Goal: Task Accomplishment & Management: Manage account settings

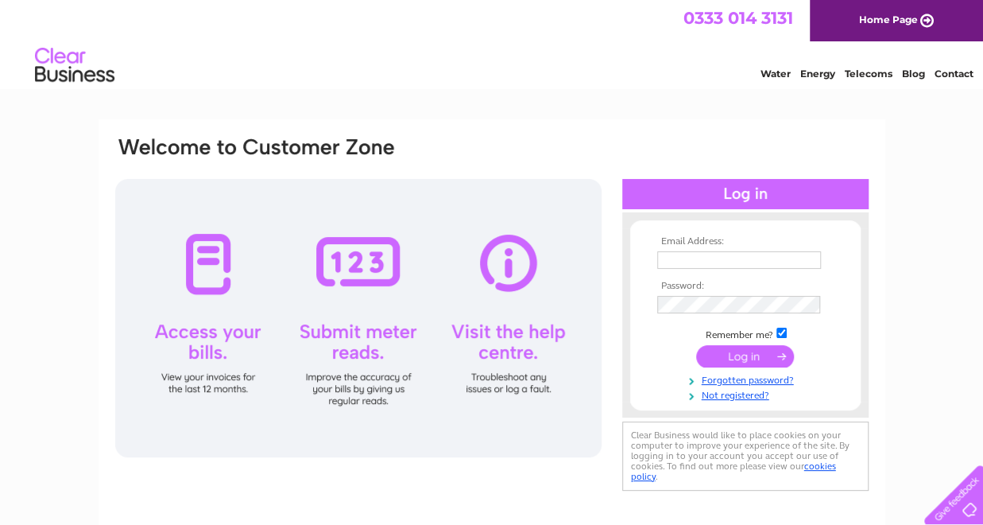
click at [687, 262] on input "text" at bounding box center [739, 259] width 164 height 17
type input "[EMAIL_ADDRESS][DOMAIN_NAME]"
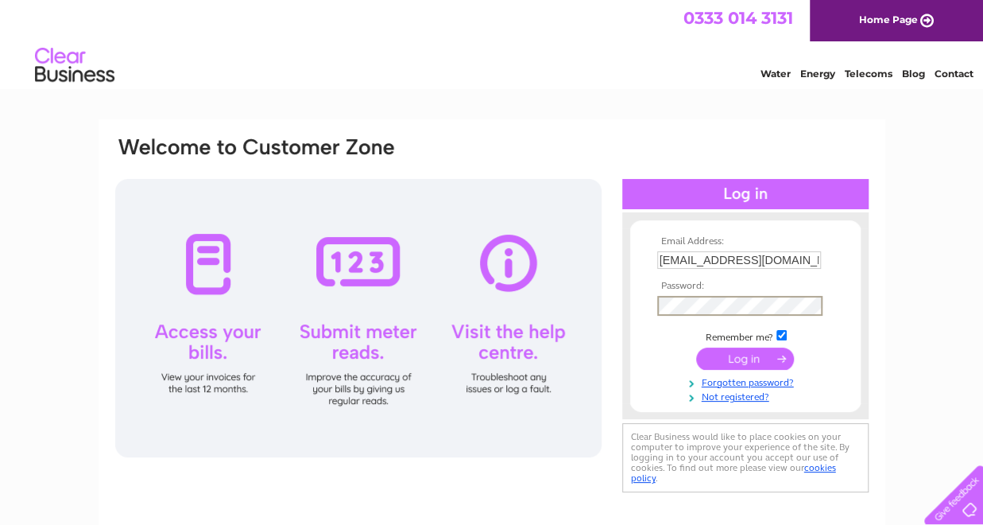
click at [696, 347] on input "submit" at bounding box center [745, 358] width 98 height 22
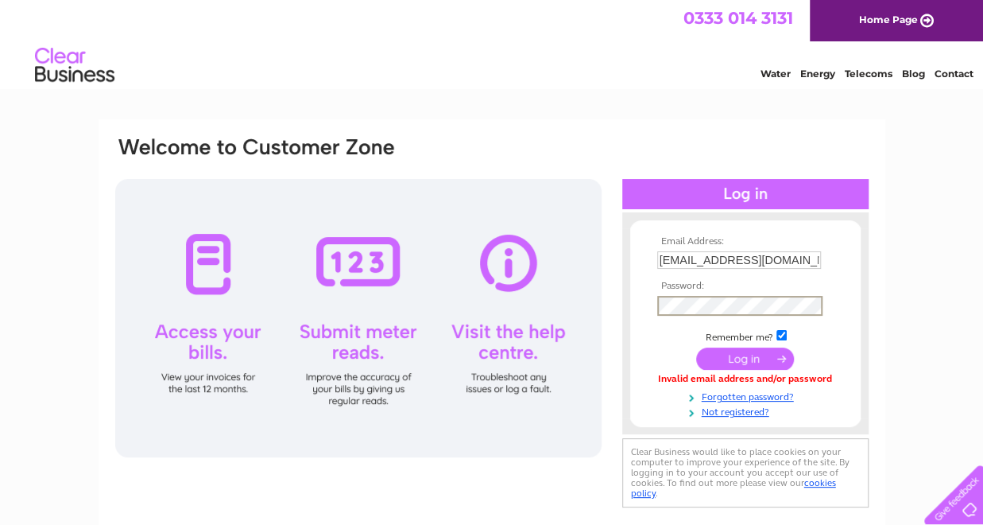
click at [696, 347] on input "submit" at bounding box center [745, 358] width 98 height 22
